Goal: Transaction & Acquisition: Purchase product/service

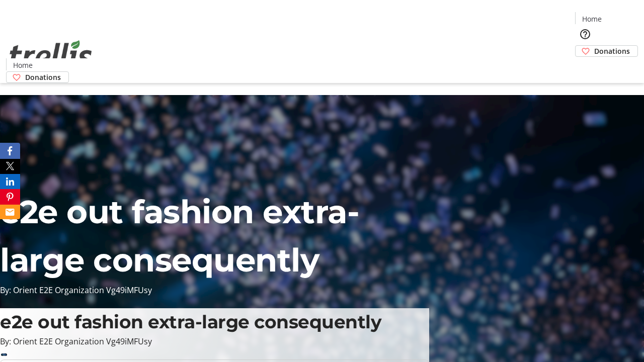
click at [594, 46] on span "Donations" at bounding box center [612, 51] width 36 height 11
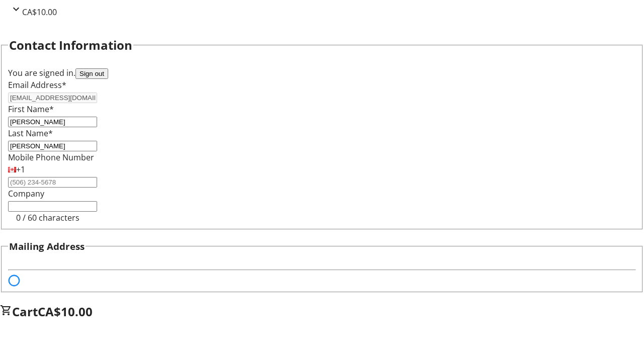
select select "BC"
select select "CA"
